Goal: Information Seeking & Learning: Learn about a topic

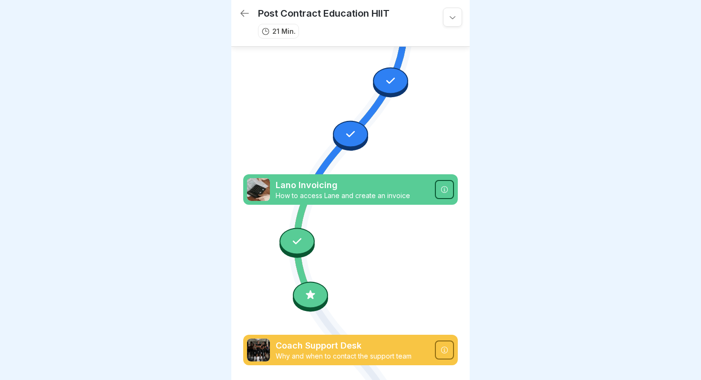
scroll to position [300, 0]
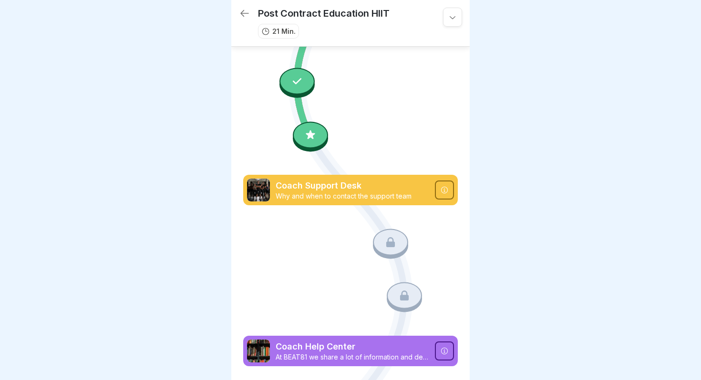
click at [351, 189] on p "Coach Support Desk" at bounding box center [351, 186] width 153 height 12
click at [434, 192] on div "Coach Support Desk Why and when to contact the support team" at bounding box center [350, 190] width 214 height 31
click at [446, 189] on icon at bounding box center [444, 190] width 8 height 8
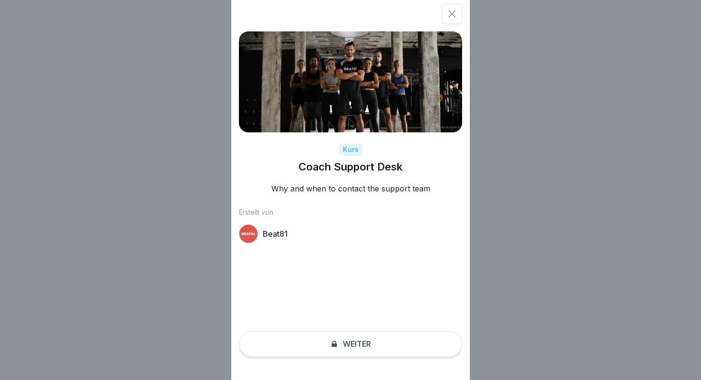
click at [349, 345] on div "Kurs Coach Support Desk Why and when to contact the support team Erstellt von B…" at bounding box center [350, 190] width 238 height 380
click at [334, 340] on div "Kurs Coach Support Desk Why and when to contact the support team Erstellt von B…" at bounding box center [350, 190] width 238 height 380
click at [452, 15] on icon at bounding box center [452, 14] width 10 height 10
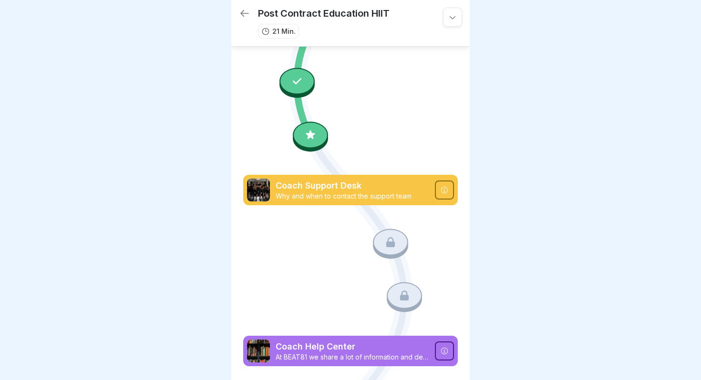
click at [317, 131] on div at bounding box center [310, 135] width 35 height 27
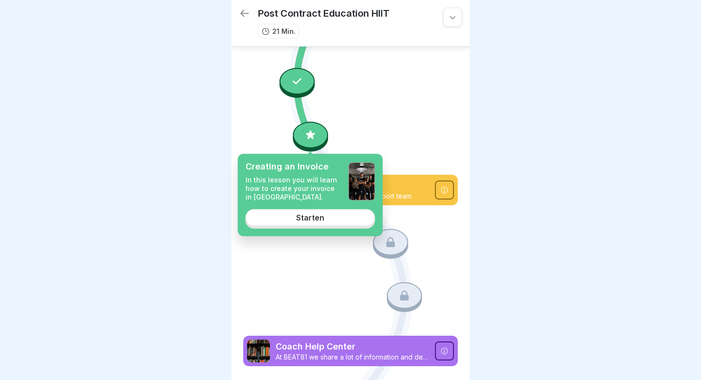
click at [316, 218] on div "Starten" at bounding box center [310, 218] width 28 height 9
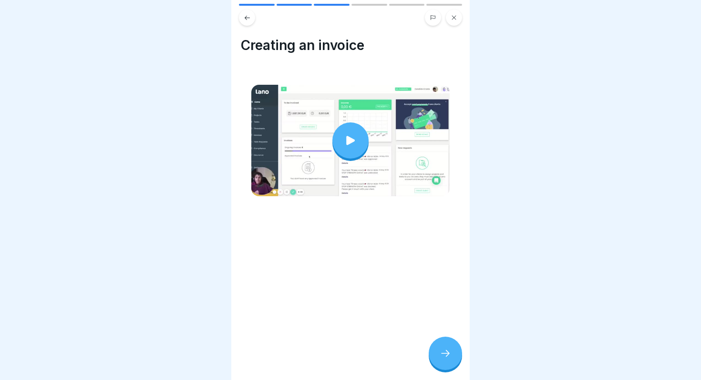
click at [354, 147] on div at bounding box center [350, 140] width 36 height 36
click at [450, 361] on div at bounding box center [444, 353] width 33 height 33
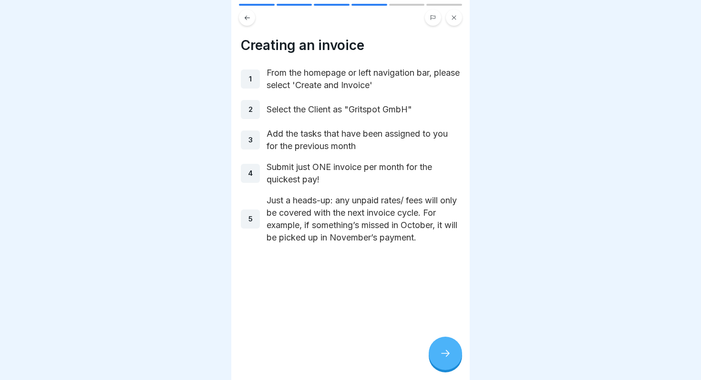
click at [450, 361] on div at bounding box center [444, 353] width 33 height 33
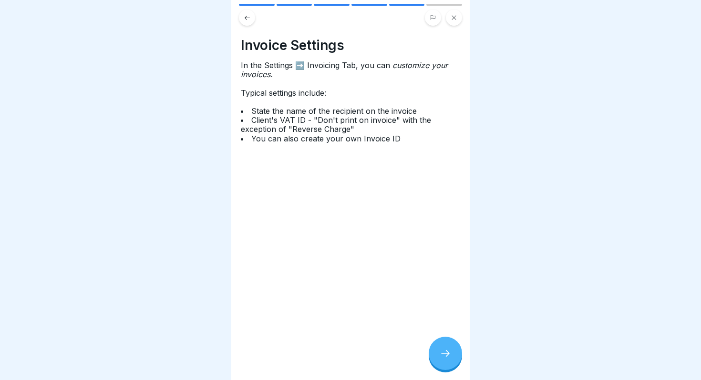
click at [450, 361] on div at bounding box center [444, 353] width 33 height 33
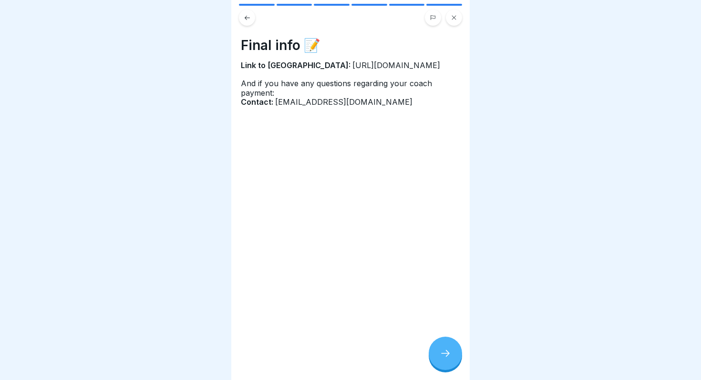
click at [450, 361] on div at bounding box center [444, 353] width 33 height 33
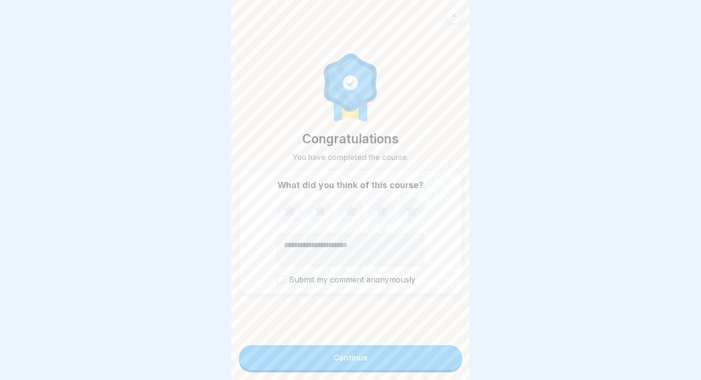
click at [450, 361] on button "Continue" at bounding box center [350, 358] width 223 height 25
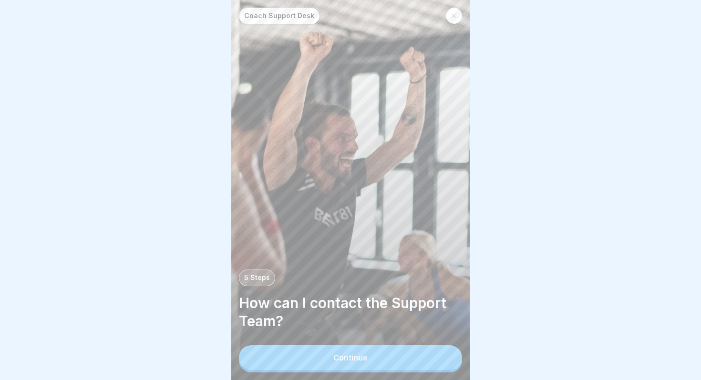
click at [437, 359] on button "Continue" at bounding box center [350, 358] width 223 height 25
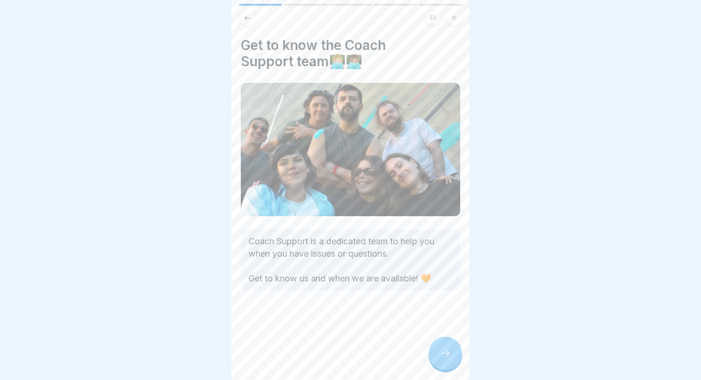
click at [453, 358] on div at bounding box center [444, 353] width 33 height 33
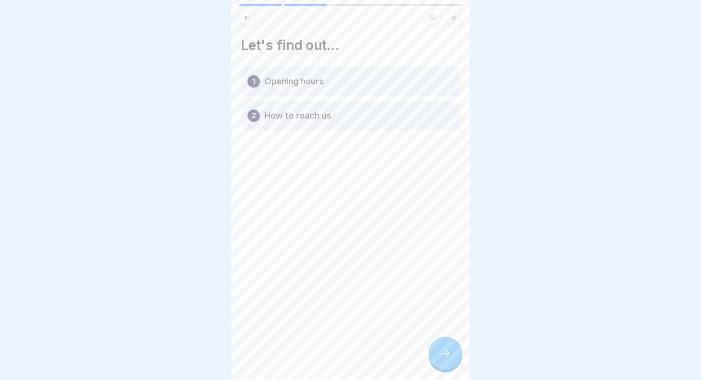
click at [453, 358] on div at bounding box center [444, 353] width 33 height 33
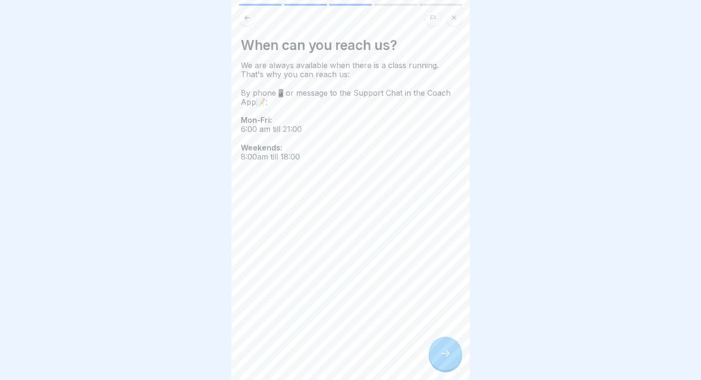
click at [453, 358] on div at bounding box center [444, 353] width 33 height 33
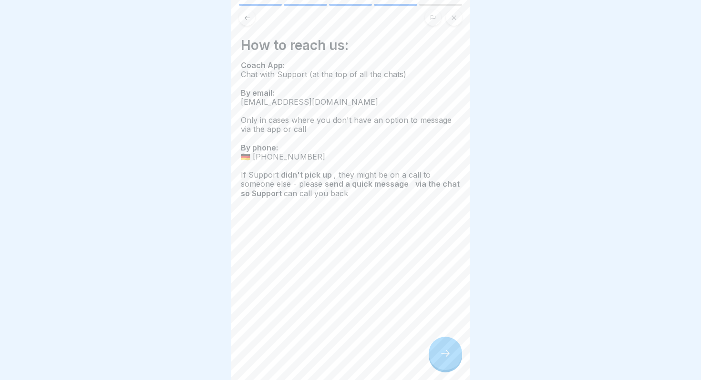
click at [453, 358] on div at bounding box center [444, 353] width 33 height 33
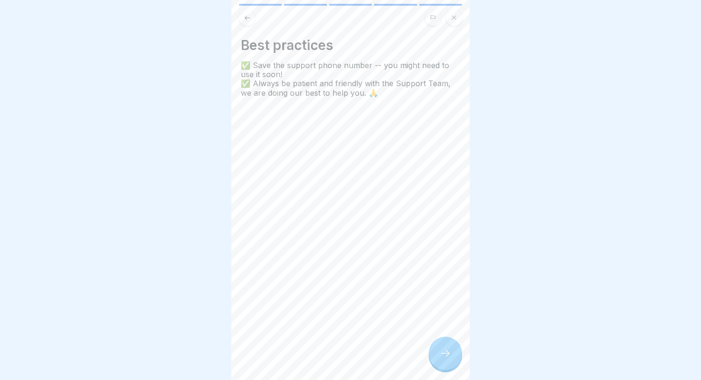
click at [249, 17] on icon at bounding box center [247, 17] width 7 height 7
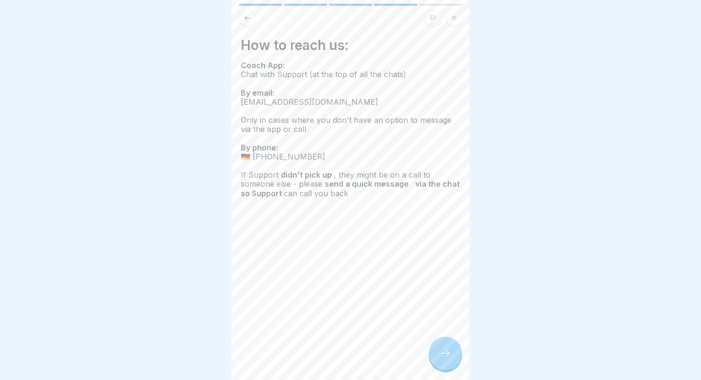
click at [437, 347] on div at bounding box center [444, 353] width 33 height 33
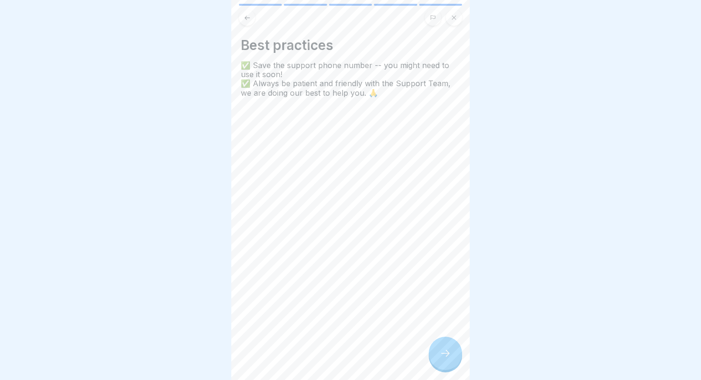
click at [443, 350] on icon at bounding box center [444, 353] width 11 height 11
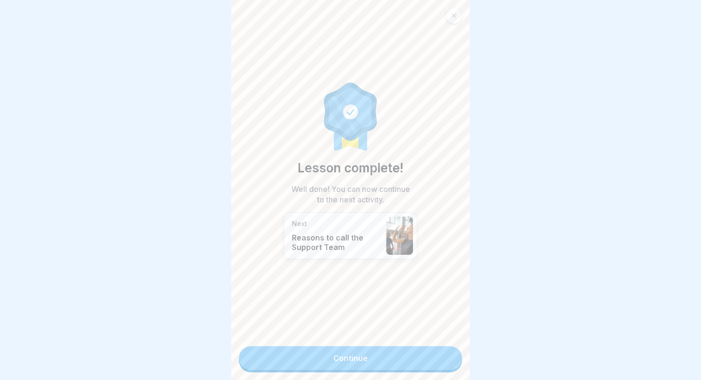
click at [443, 350] on link "Continue" at bounding box center [350, 358] width 223 height 24
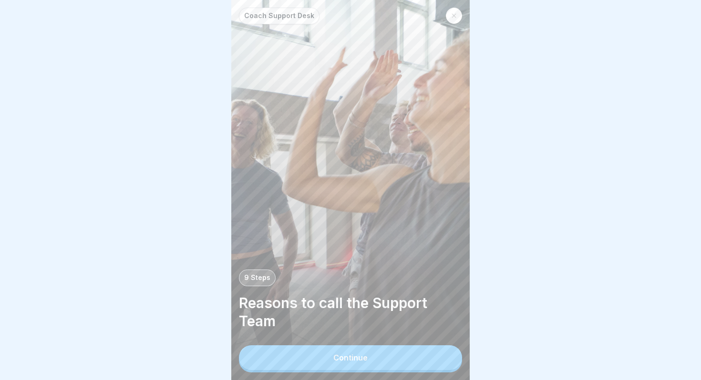
click at [427, 357] on button "Continue" at bounding box center [350, 358] width 223 height 25
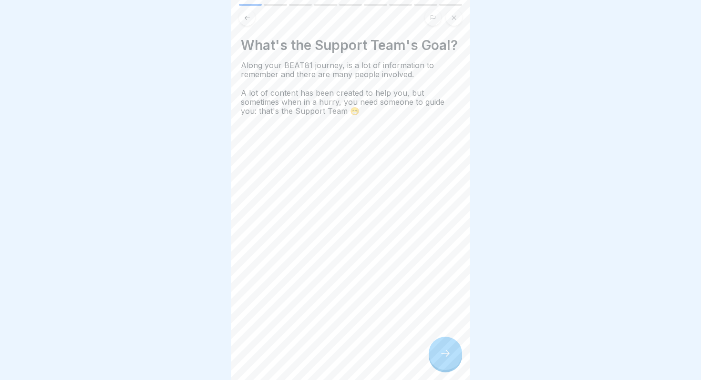
click at [441, 351] on icon at bounding box center [444, 353] width 11 height 11
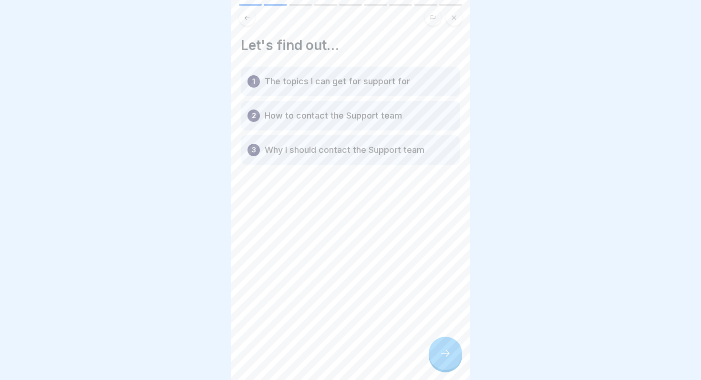
click at [441, 351] on icon at bounding box center [444, 353] width 11 height 11
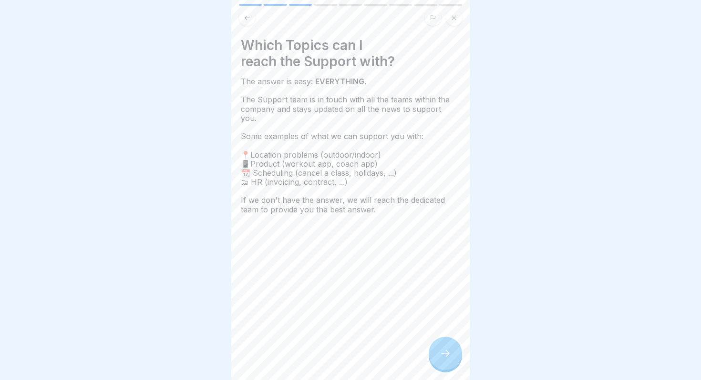
click at [441, 351] on icon at bounding box center [444, 353] width 11 height 11
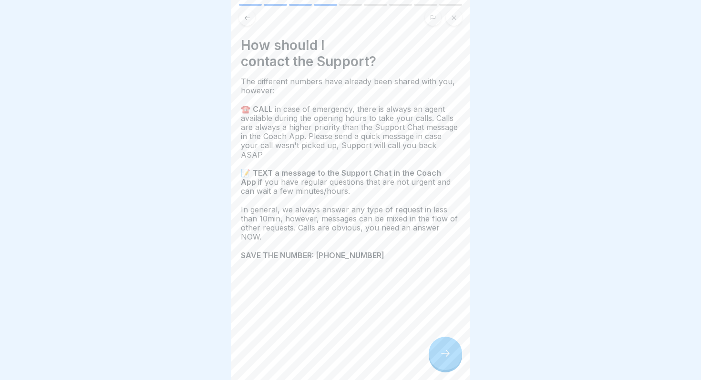
click at [445, 345] on div at bounding box center [444, 353] width 33 height 33
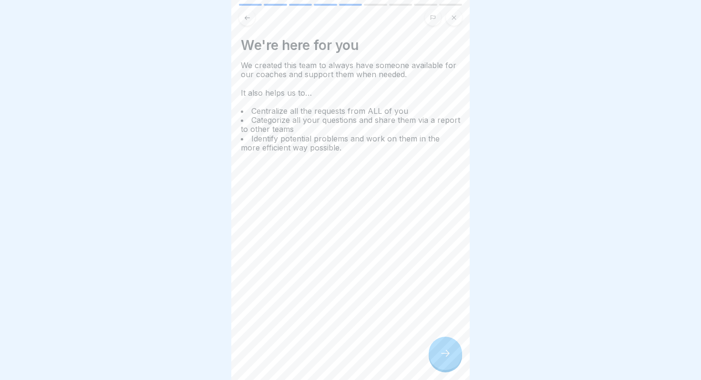
click at [445, 345] on div at bounding box center [444, 353] width 33 height 33
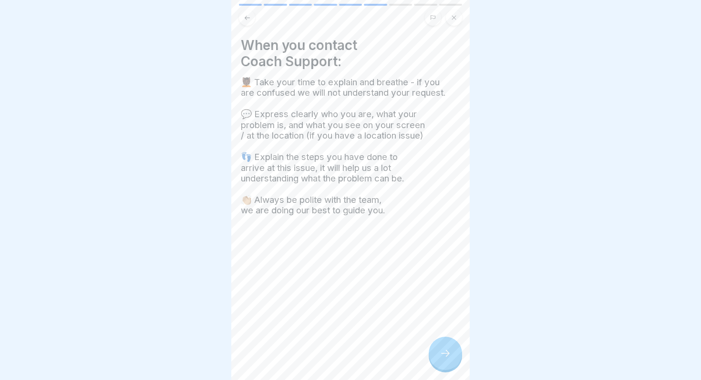
click at [445, 345] on div at bounding box center [444, 353] width 33 height 33
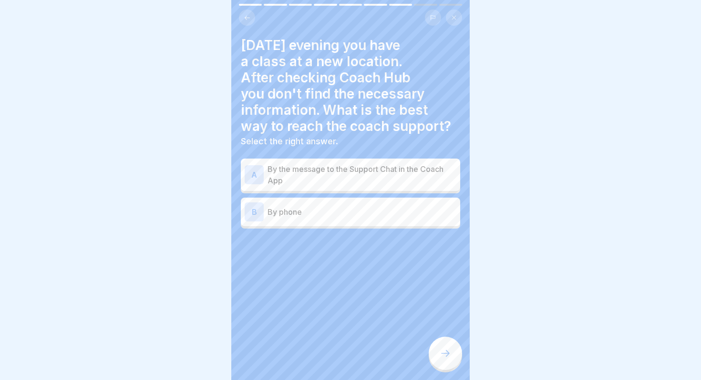
click at [445, 345] on div at bounding box center [444, 353] width 33 height 33
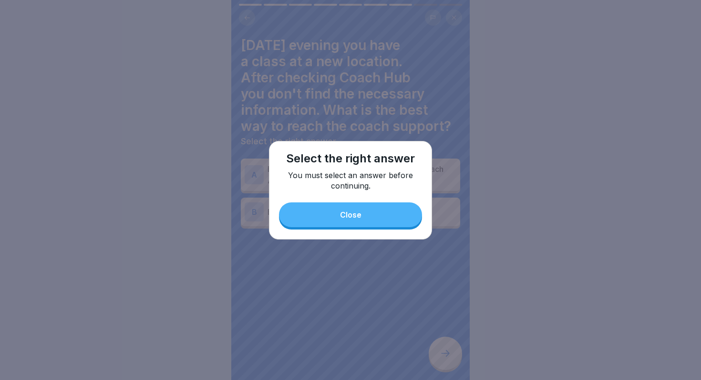
click at [385, 212] on button "Close" at bounding box center [350, 215] width 143 height 25
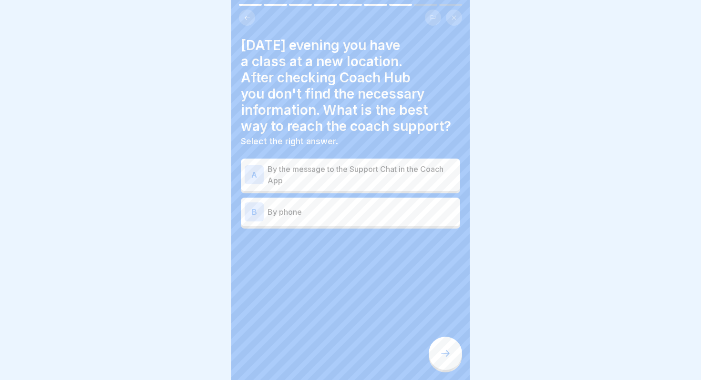
click at [324, 182] on p "By the message to the Support Chat in the Coach App" at bounding box center [361, 174] width 189 height 23
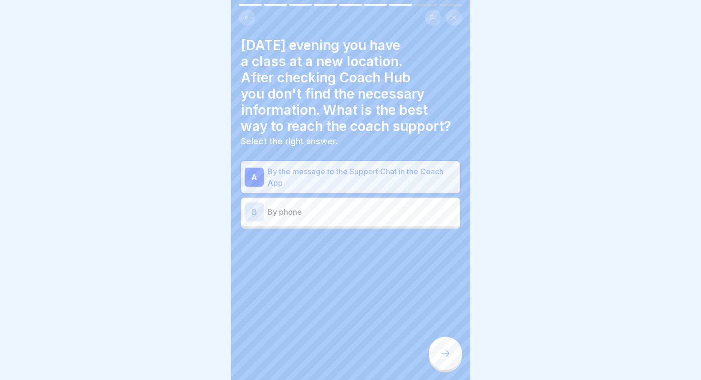
click at [367, 209] on p "By phone" at bounding box center [361, 211] width 189 height 11
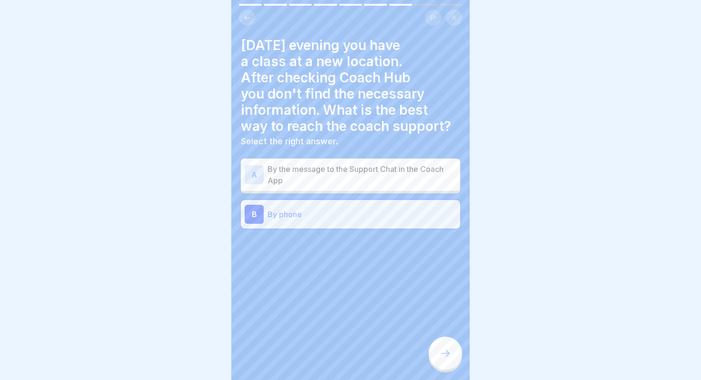
click at [360, 173] on p "By the message to the Support Chat in the Coach App" at bounding box center [361, 174] width 189 height 23
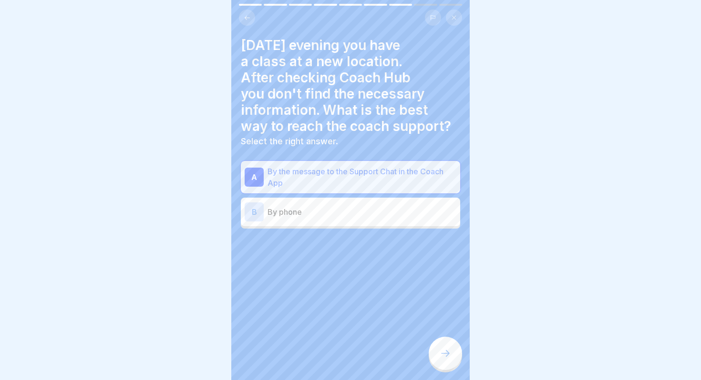
click at [446, 349] on icon at bounding box center [444, 353] width 11 height 11
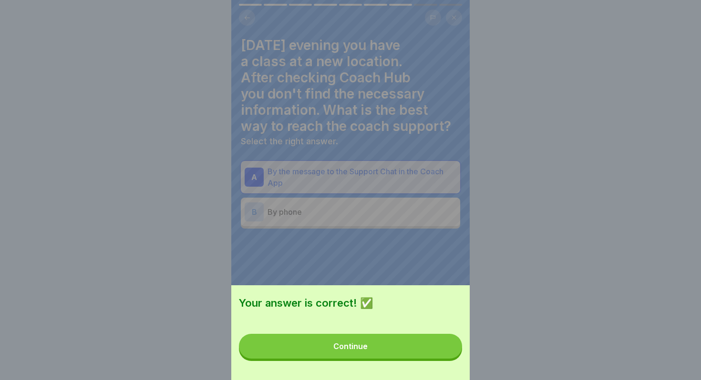
click at [435, 349] on button "Continue" at bounding box center [350, 346] width 223 height 25
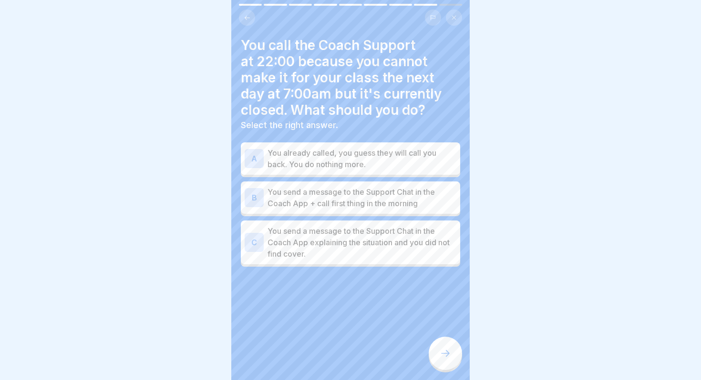
click at [356, 198] on p "You send a message to the Support Chat in the Coach App + call first thing in t…" at bounding box center [361, 197] width 189 height 23
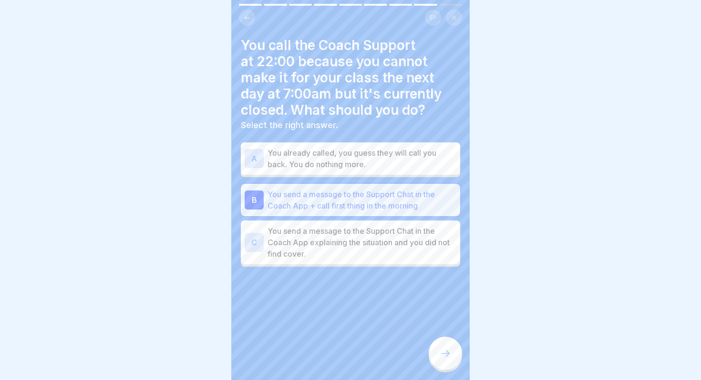
click at [435, 344] on div at bounding box center [444, 353] width 33 height 33
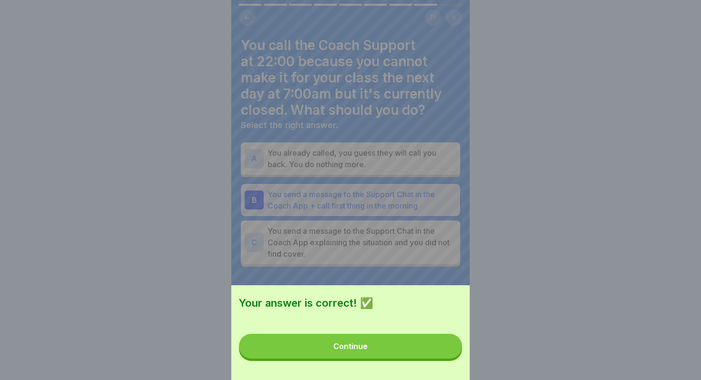
click at [426, 336] on button "Continue" at bounding box center [350, 346] width 223 height 25
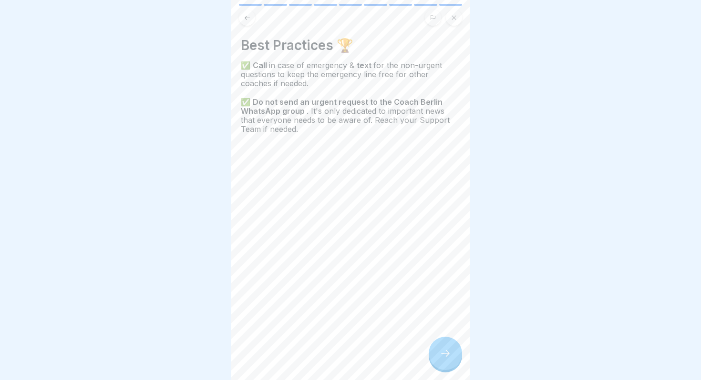
click at [436, 350] on div at bounding box center [444, 353] width 33 height 33
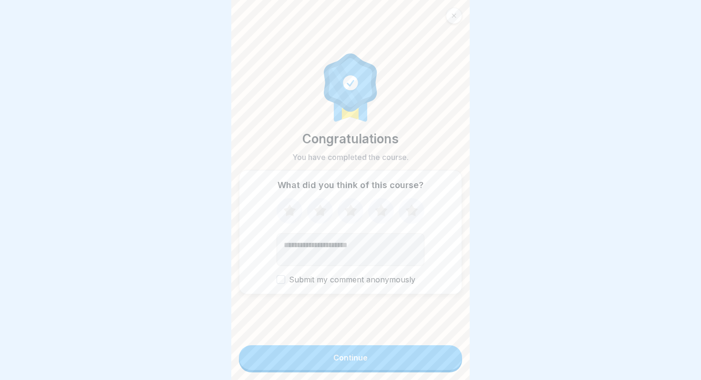
click at [436, 350] on button "Continue" at bounding box center [350, 358] width 223 height 25
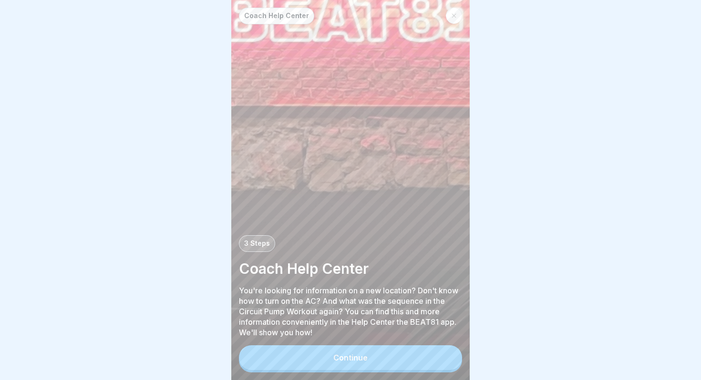
click at [436, 350] on button "Continue" at bounding box center [350, 358] width 223 height 25
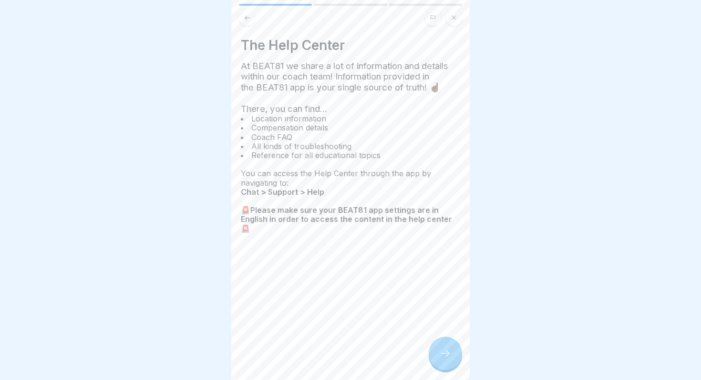
click at [439, 349] on icon at bounding box center [444, 353] width 11 height 11
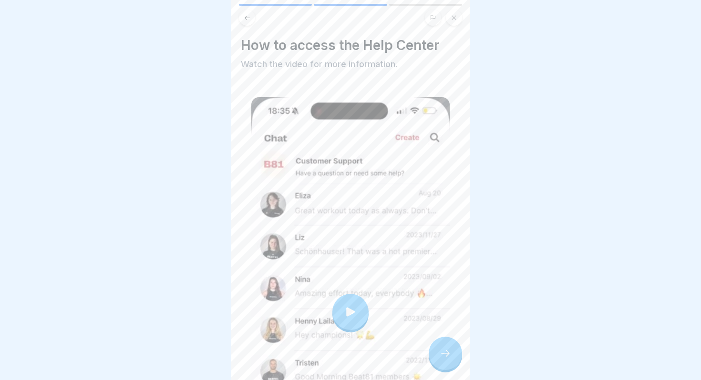
scroll to position [53, 0]
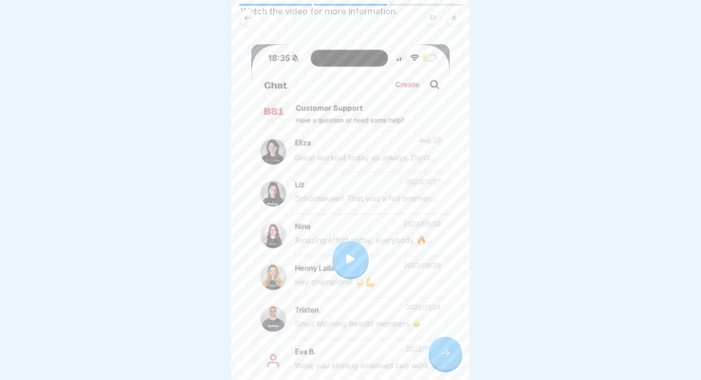
click at [357, 263] on div at bounding box center [350, 259] width 36 height 36
click at [447, 369] on div at bounding box center [444, 353] width 33 height 33
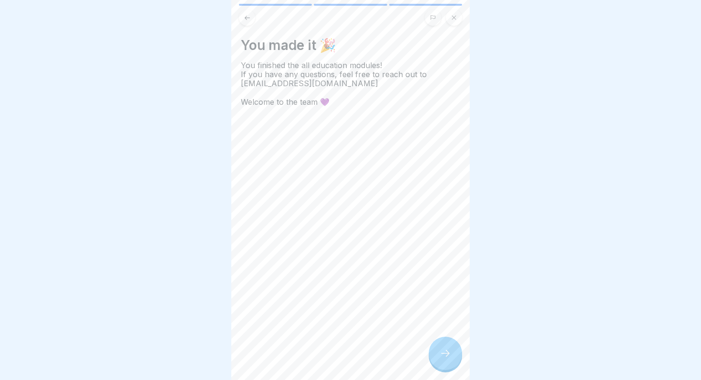
click at [447, 367] on div at bounding box center [444, 353] width 33 height 33
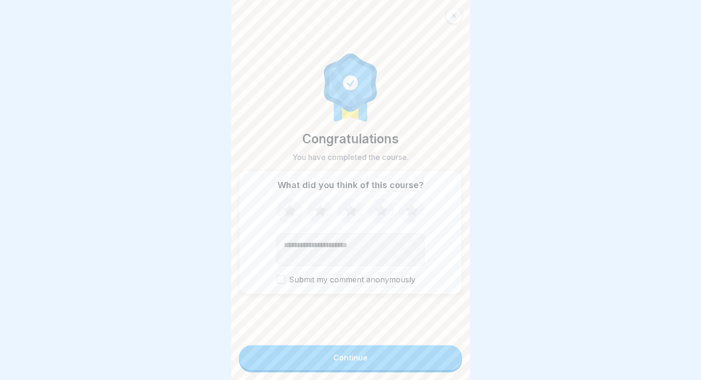
click at [438, 366] on button "Continue" at bounding box center [350, 358] width 223 height 25
click at [350, 363] on button "Continue" at bounding box center [350, 358] width 223 height 25
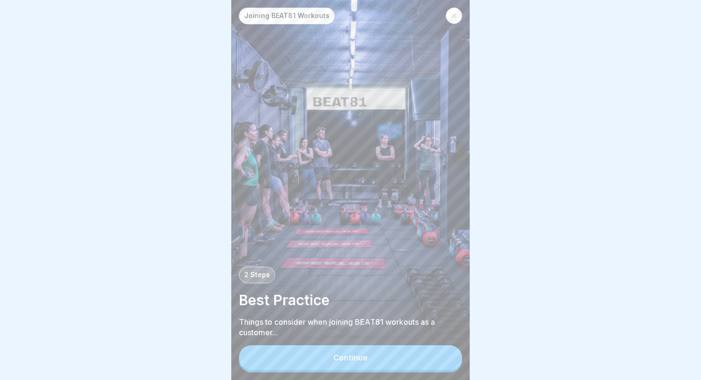
click at [354, 348] on button "Continue" at bounding box center [350, 358] width 223 height 25
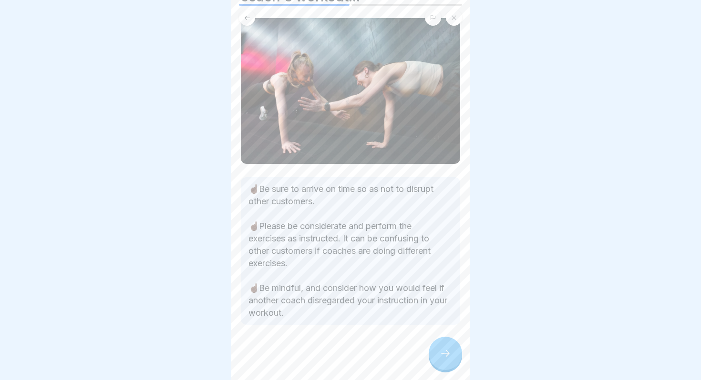
scroll to position [67, 0]
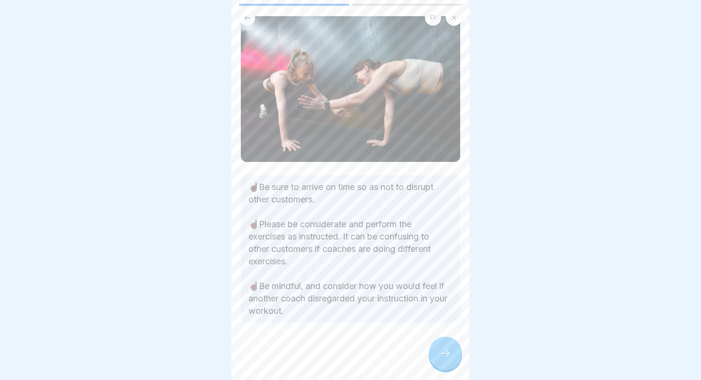
click at [440, 348] on div at bounding box center [444, 353] width 33 height 33
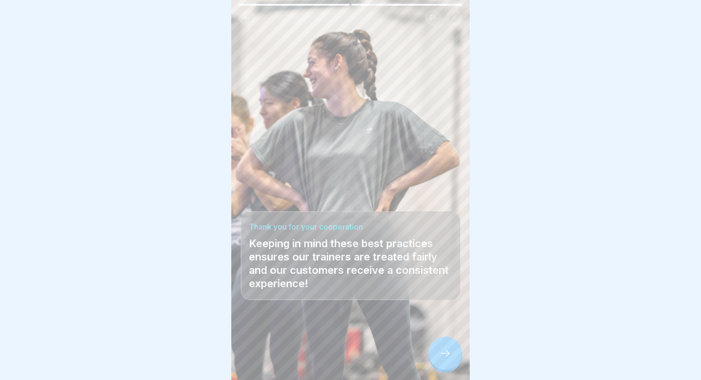
click at [444, 349] on icon at bounding box center [444, 353] width 11 height 11
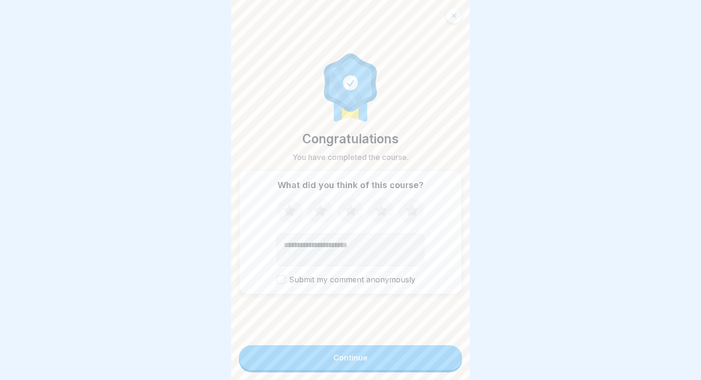
click at [444, 349] on button "Continue" at bounding box center [350, 358] width 223 height 25
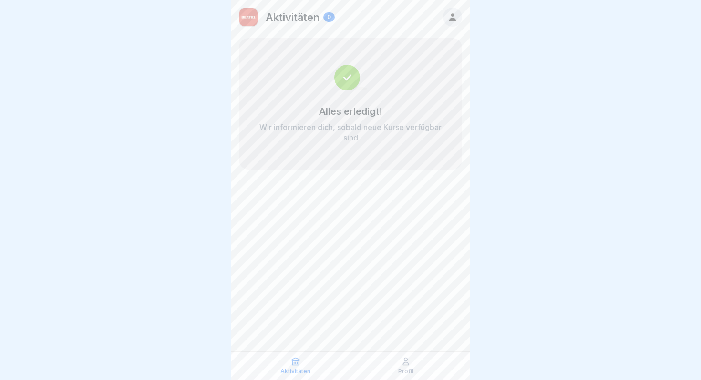
click at [280, 365] on div "Aktivitäten" at bounding box center [295, 366] width 105 height 18
click at [304, 361] on div "Aktivitäten" at bounding box center [295, 366] width 105 height 18
click at [449, 19] on icon at bounding box center [451, 17] width 7 height 8
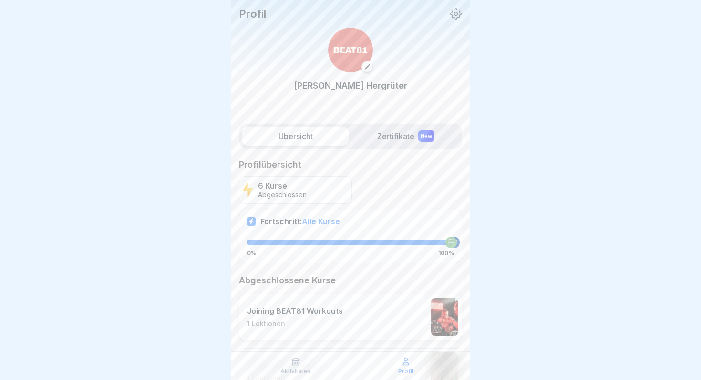
click at [452, 13] on icon at bounding box center [455, 14] width 12 height 12
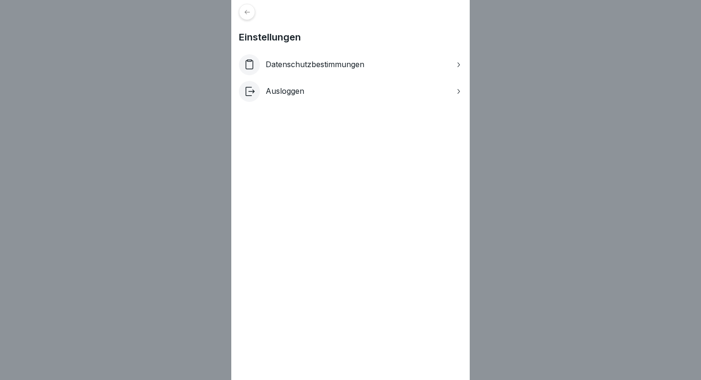
click at [249, 11] on icon at bounding box center [247, 12] width 7 height 7
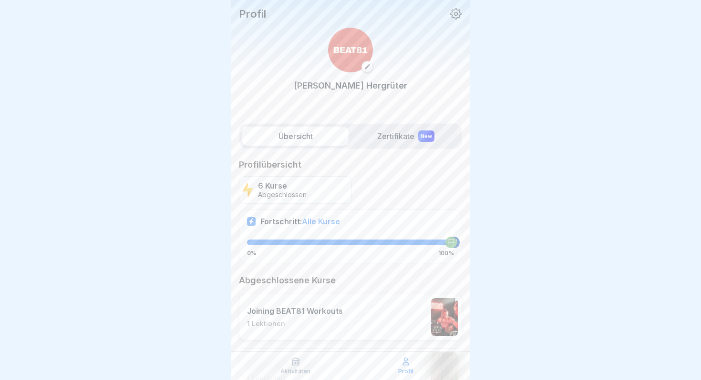
scroll to position [79, 0]
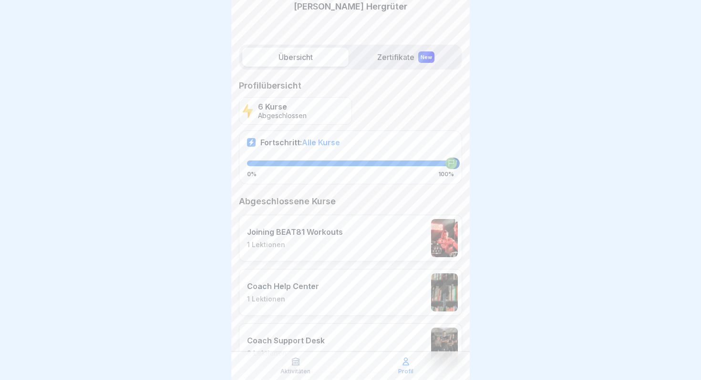
click at [366, 248] on div "Joining BEAT81 Workouts 1 Lektionen" at bounding box center [350, 238] width 223 height 47
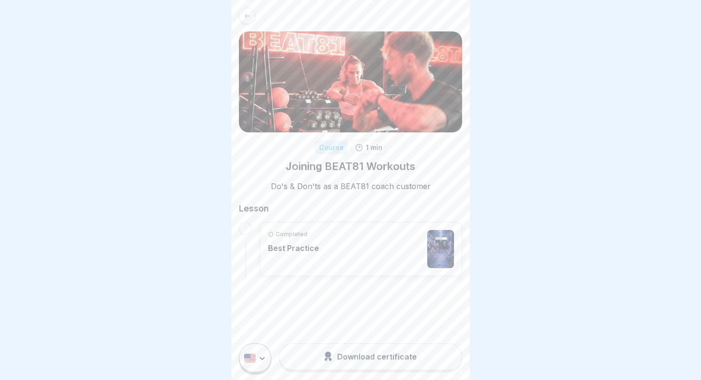
click at [358, 259] on div "Completed Best Practice" at bounding box center [361, 249] width 186 height 38
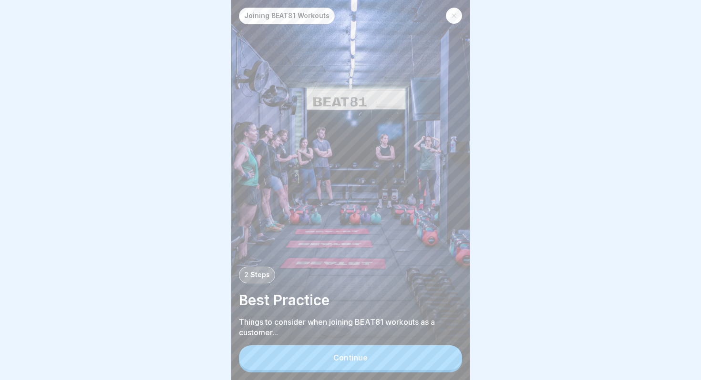
click at [375, 360] on button "Continue" at bounding box center [350, 358] width 223 height 25
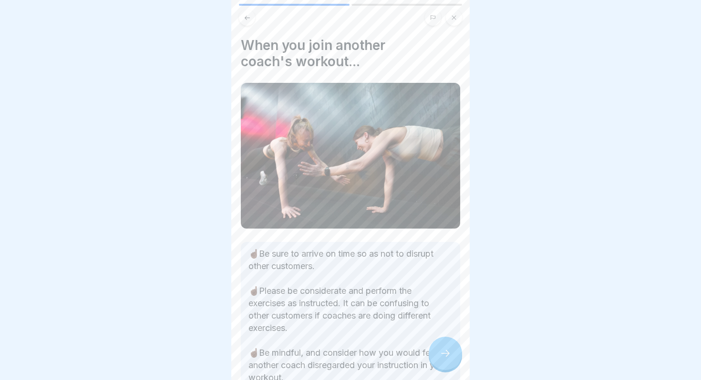
click at [439, 362] on div at bounding box center [444, 353] width 33 height 33
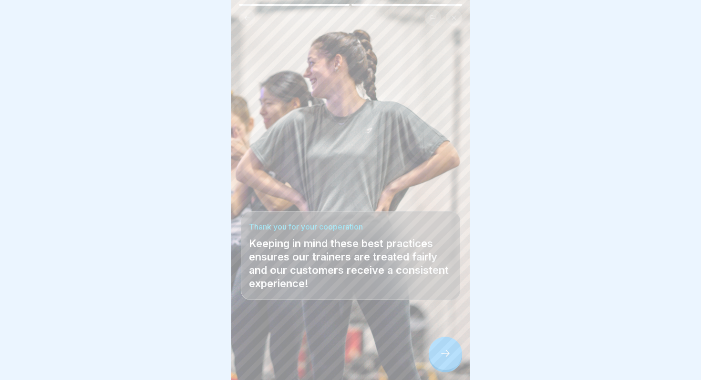
click at [454, 17] on icon at bounding box center [454, 18] width 6 height 6
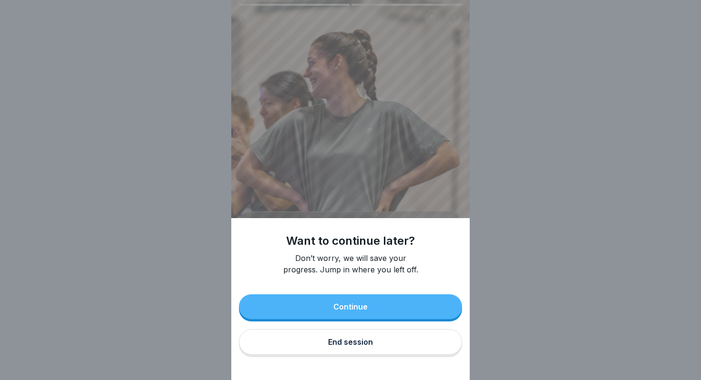
click at [372, 313] on button "Continue" at bounding box center [350, 307] width 223 height 25
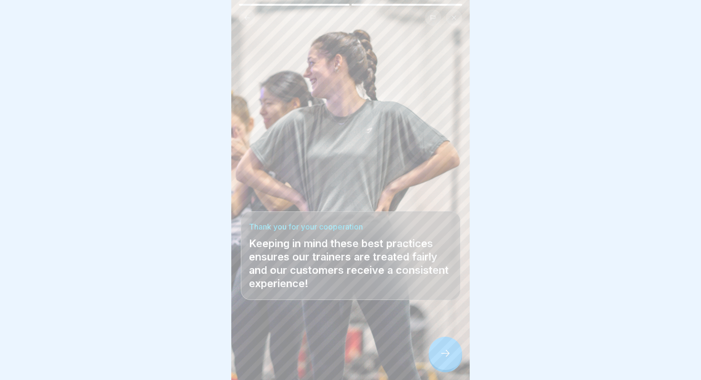
click at [437, 350] on div at bounding box center [444, 353] width 33 height 33
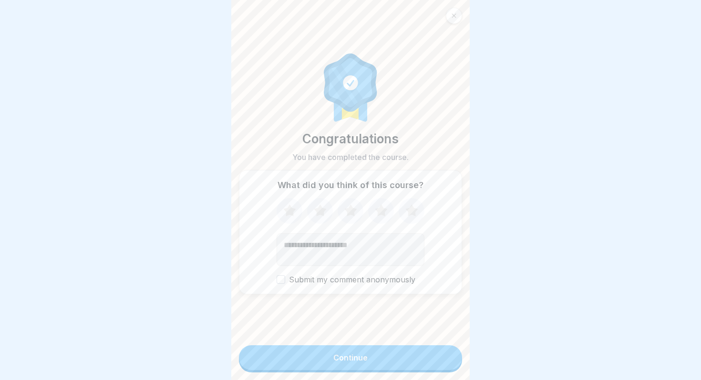
click at [439, 351] on button "Continue" at bounding box center [350, 358] width 223 height 25
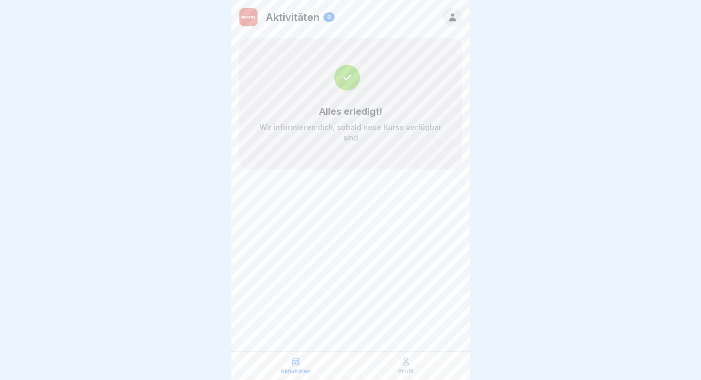
click at [419, 357] on div "Profil" at bounding box center [405, 366] width 105 height 18
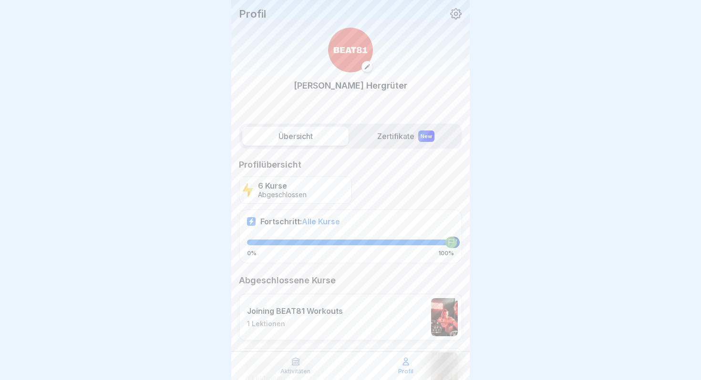
click at [453, 15] on icon at bounding box center [455, 14] width 12 height 12
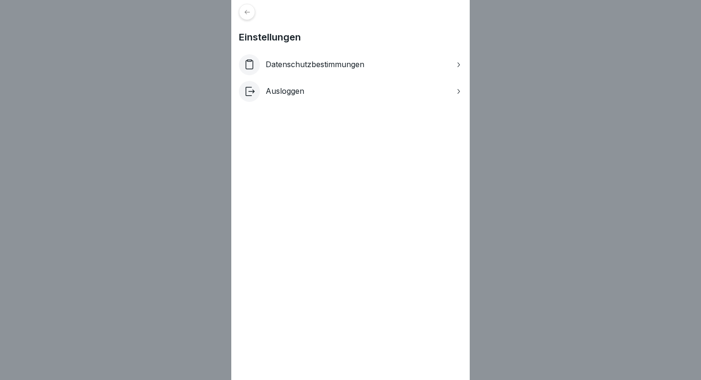
click at [248, 14] on icon at bounding box center [247, 12] width 7 height 7
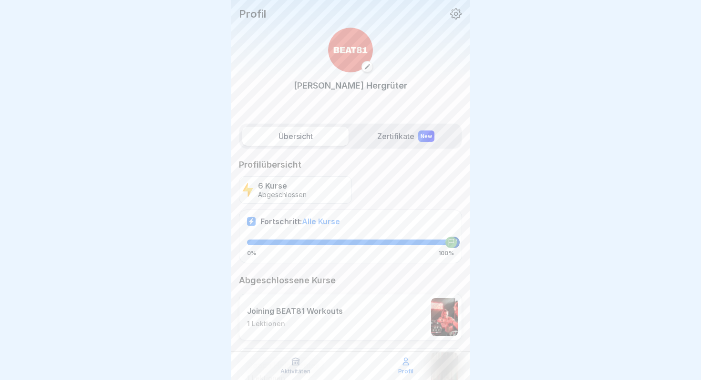
click at [248, 18] on p "Profil" at bounding box center [252, 14] width 27 height 12
click at [253, 10] on p "Profil" at bounding box center [252, 14] width 27 height 12
click at [381, 126] on div "Übersicht Zertifikate New" at bounding box center [350, 136] width 223 height 26
click at [383, 138] on label "Zertifikate New" at bounding box center [405, 136] width 106 height 19
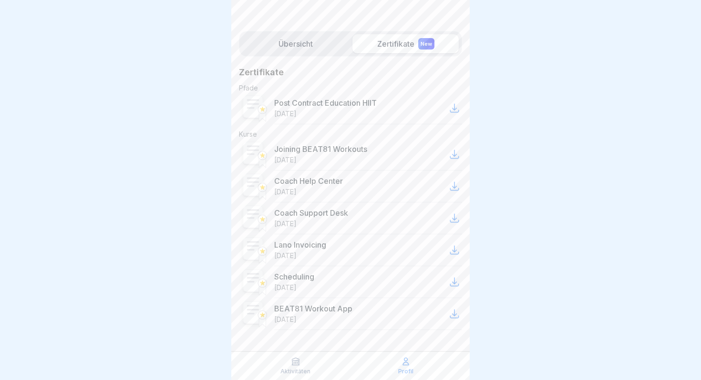
scroll to position [98, 0]
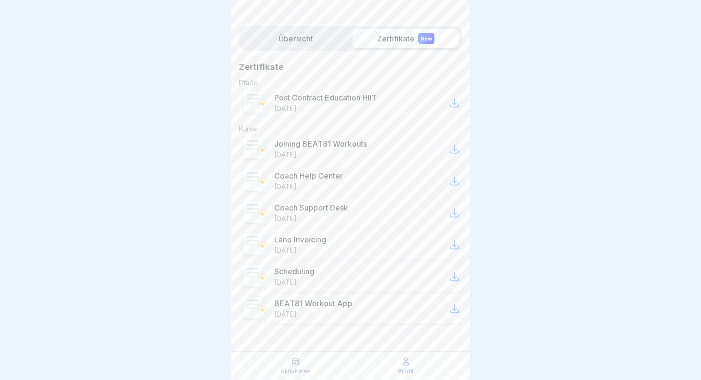
click at [312, 206] on p "Coach Support Desk" at bounding box center [311, 208] width 74 height 10
click at [312, 179] on p "Coach Help Center" at bounding box center [308, 176] width 69 height 10
click at [313, 147] on p "Joining BEAT81 Workouts" at bounding box center [320, 144] width 93 height 10
click at [349, 99] on p "Post Contract Education HIIT" at bounding box center [325, 98] width 102 height 10
click at [453, 106] on icon at bounding box center [453, 102] width 11 height 11
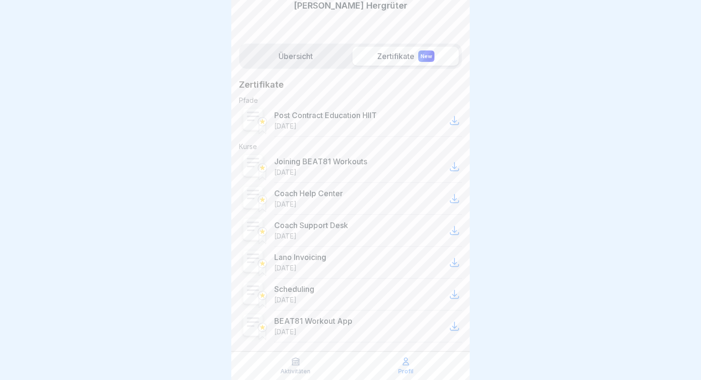
scroll to position [0, 0]
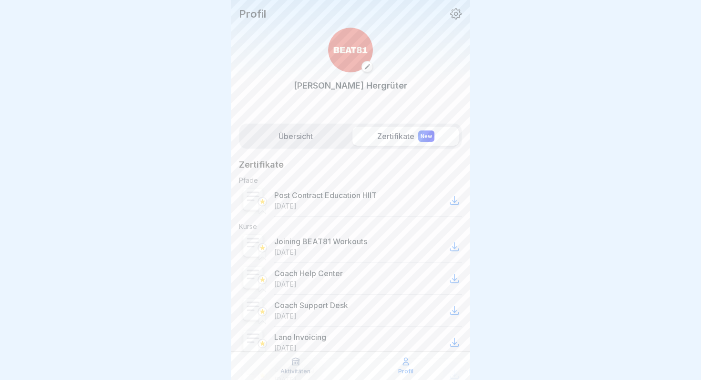
click at [331, 144] on label "Übersicht" at bounding box center [295, 136] width 106 height 19
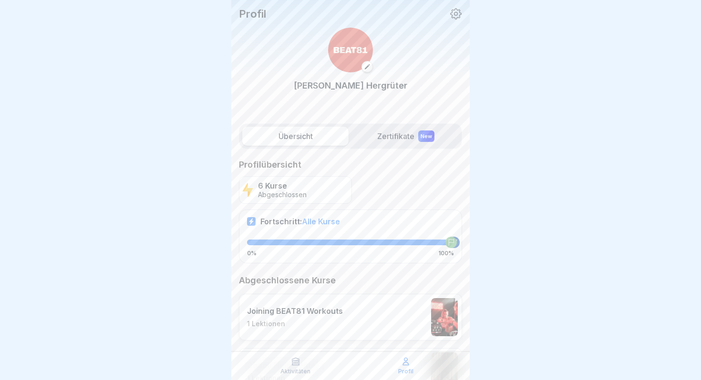
click at [294, 183] on p "6 Kurse" at bounding box center [282, 186] width 49 height 9
click at [316, 226] on div "Fortschritt: Alle Kurse 0% 100%" at bounding box center [350, 236] width 223 height 53
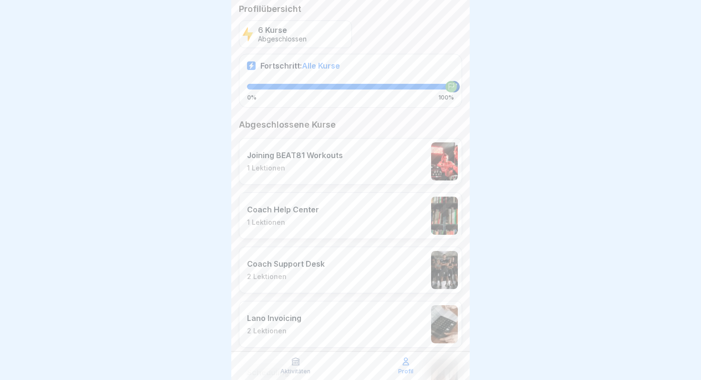
scroll to position [287, 0]
